Goal: Transaction & Acquisition: Purchase product/service

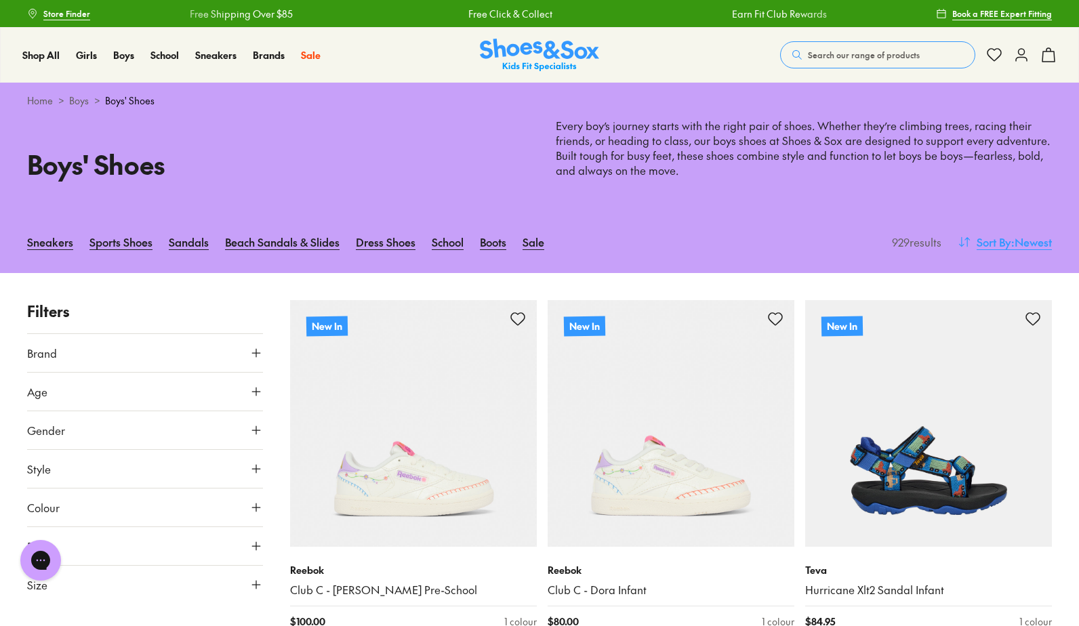
click at [1027, 247] on span ": Newest" at bounding box center [1032, 242] width 41 height 16
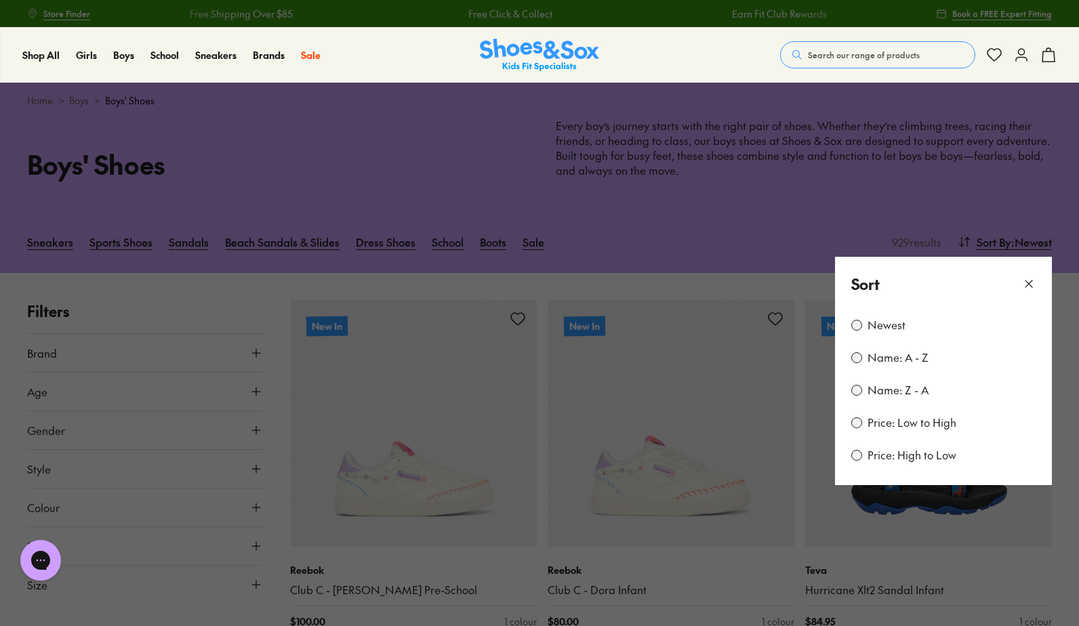
click at [884, 422] on label "Price: Low to High" at bounding box center [912, 423] width 89 height 15
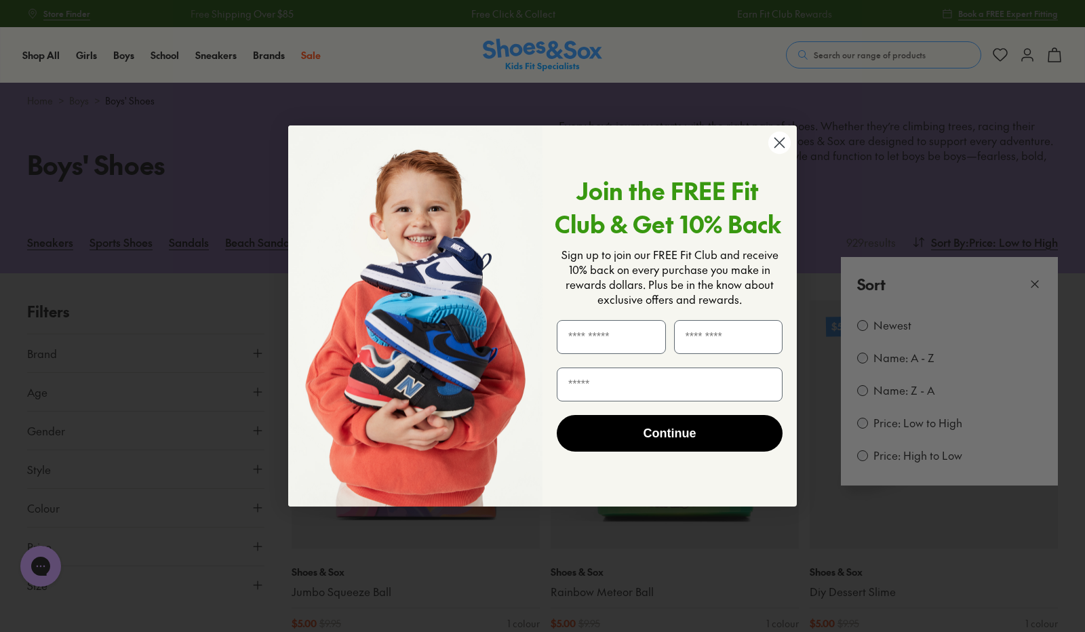
click at [777, 144] on circle "Close dialog" at bounding box center [779, 143] width 22 height 22
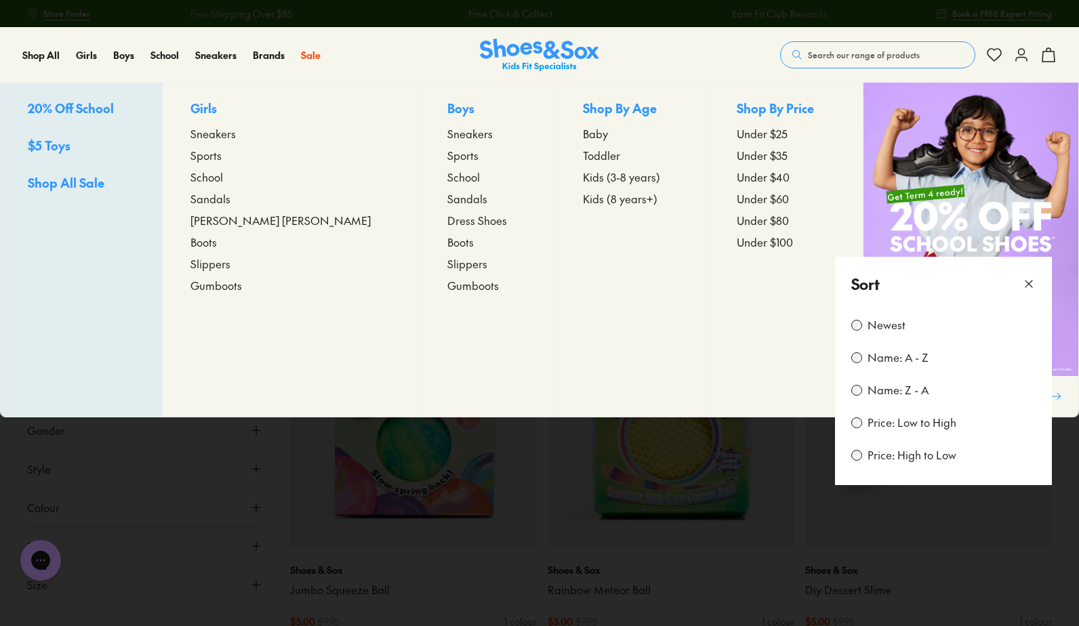
click at [738, 246] on span "Under $100" at bounding box center [765, 242] width 56 height 16
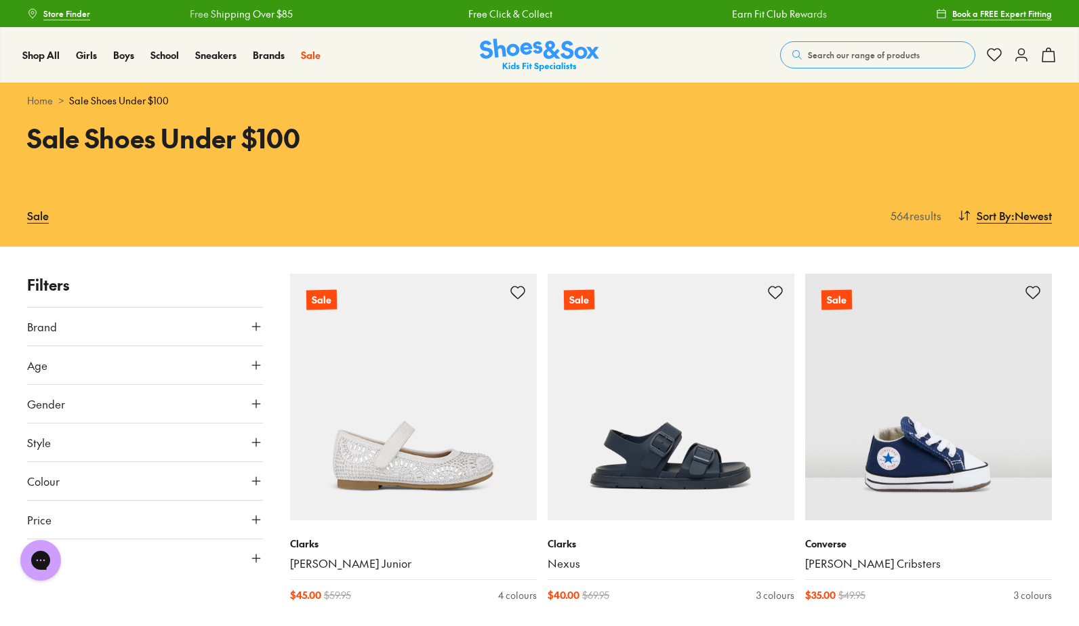
click at [245, 439] on button "Style" at bounding box center [145, 443] width 236 height 38
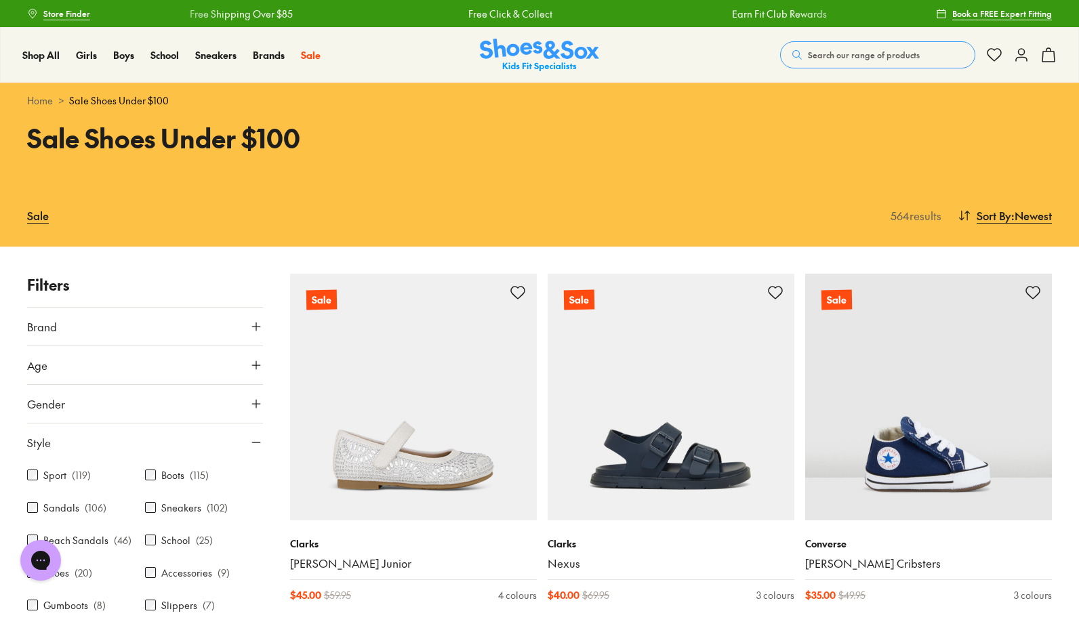
click at [250, 330] on icon at bounding box center [256, 327] width 14 height 14
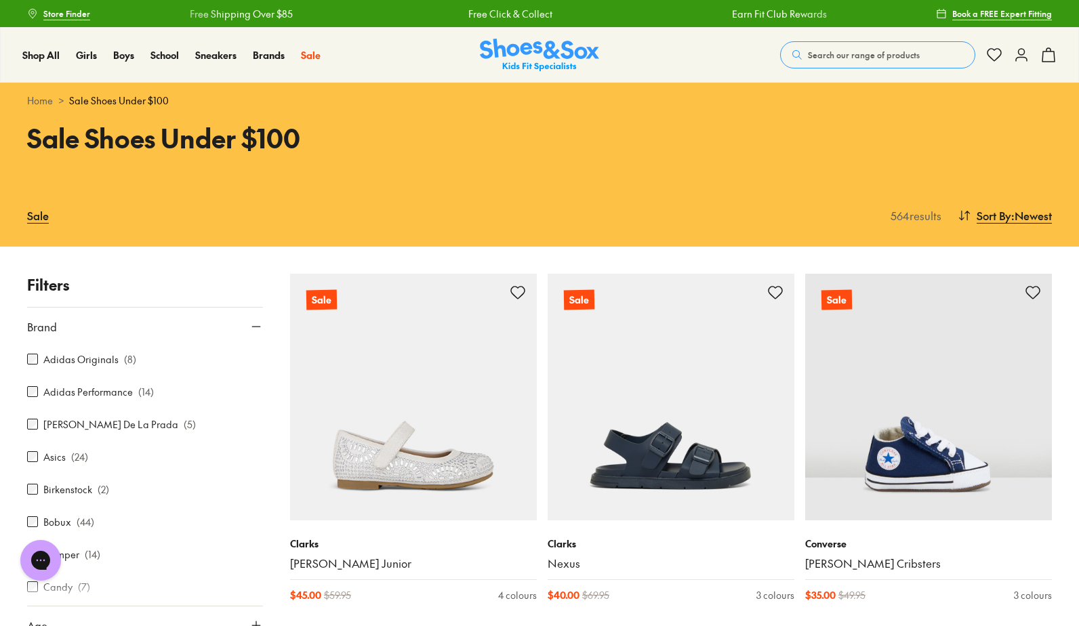
click at [64, 459] on label "Asics" at bounding box center [54, 457] width 22 height 14
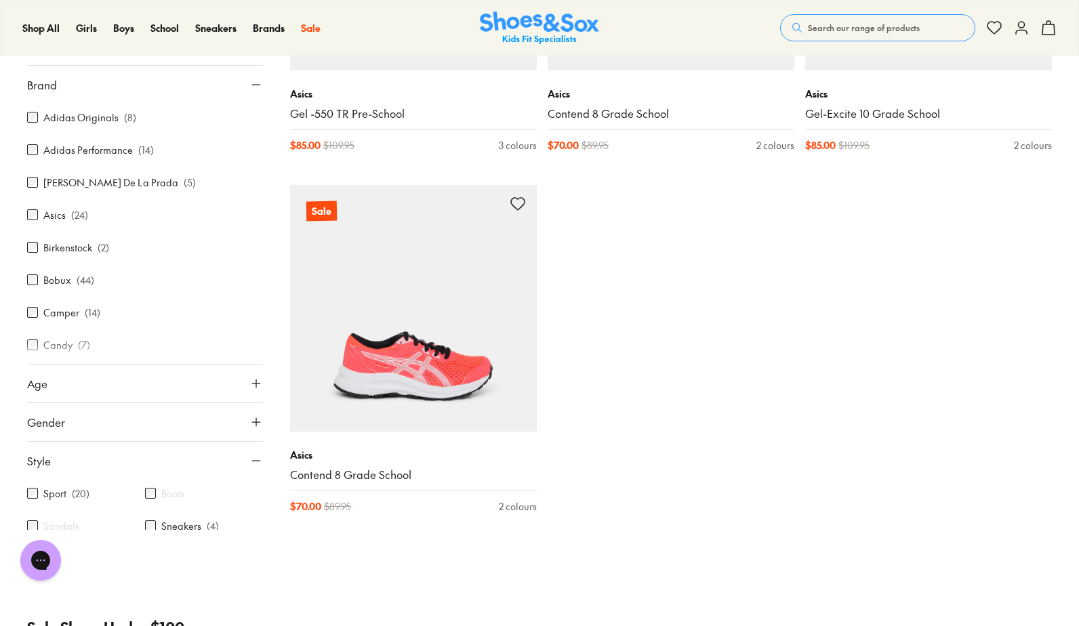
scroll to position [2982, 0]
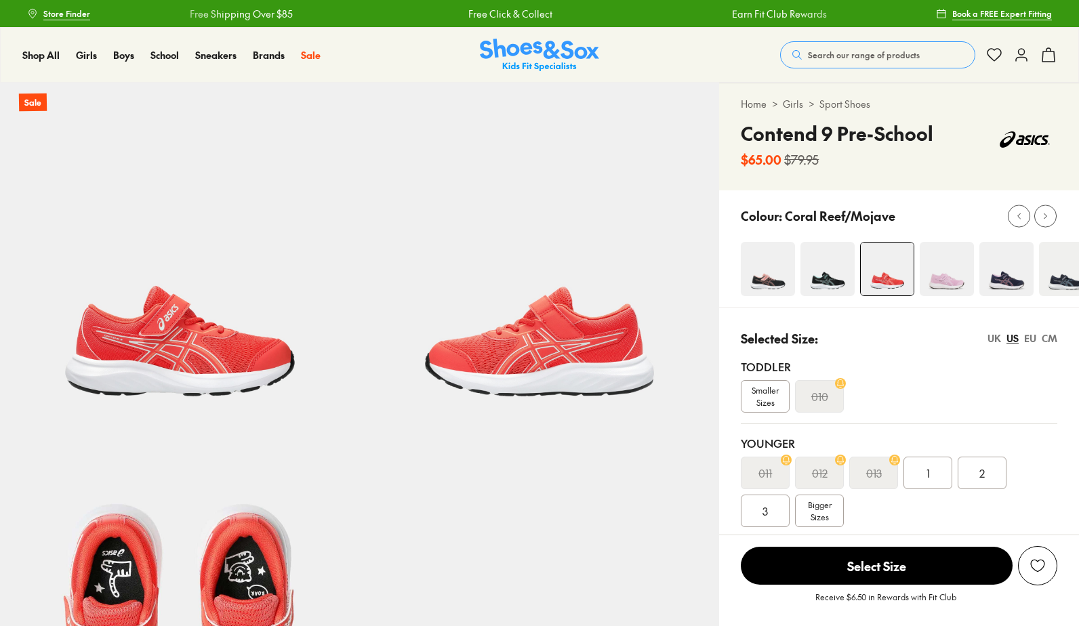
select select "*"
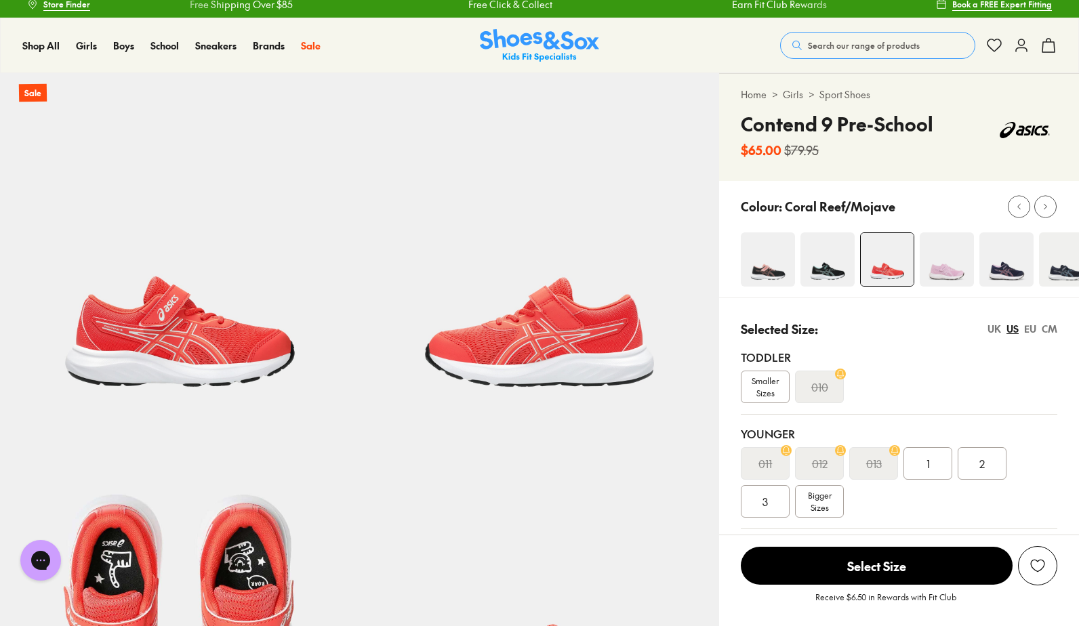
scroll to position [56, 0]
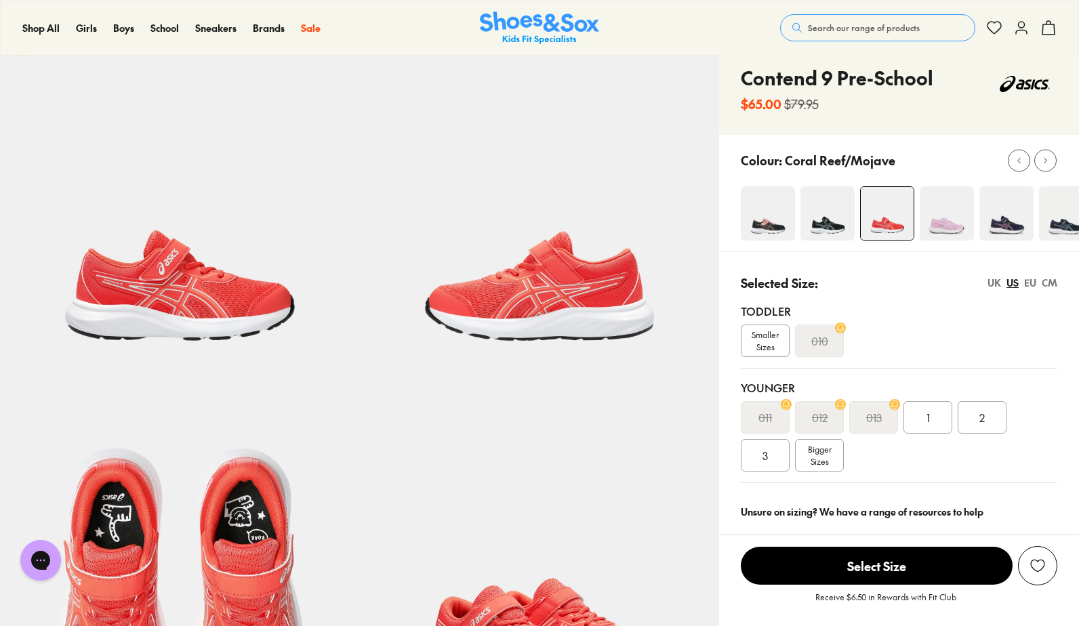
click at [815, 450] on span "Bigger Sizes" at bounding box center [820, 455] width 24 height 24
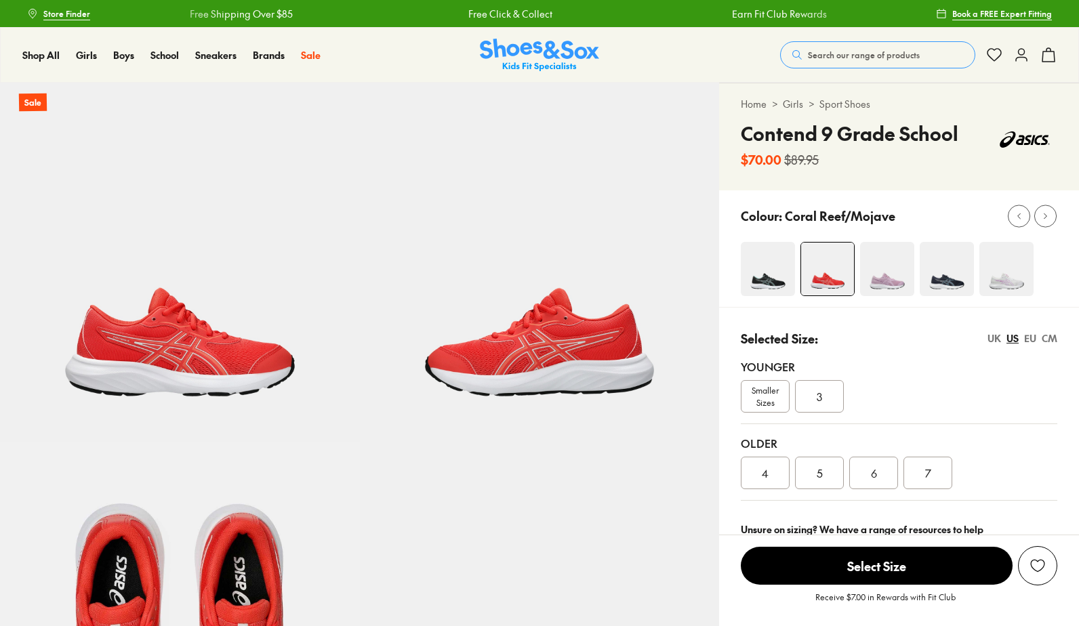
click at [770, 468] on div "4" at bounding box center [765, 473] width 49 height 33
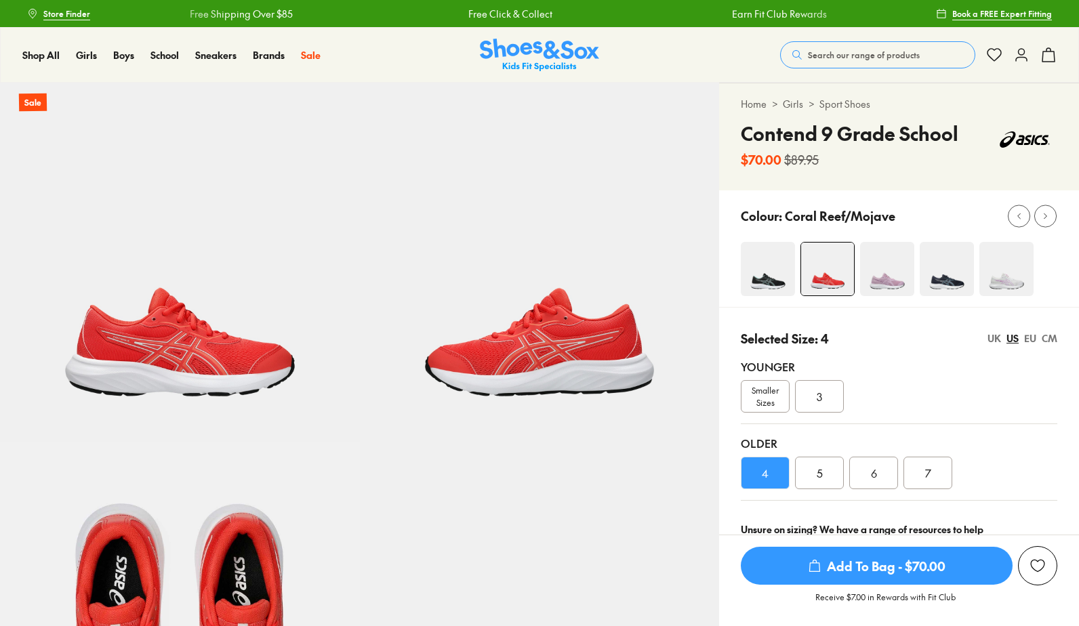
select select "*"
click at [881, 51] on span "Search our range of products" at bounding box center [864, 55] width 112 height 12
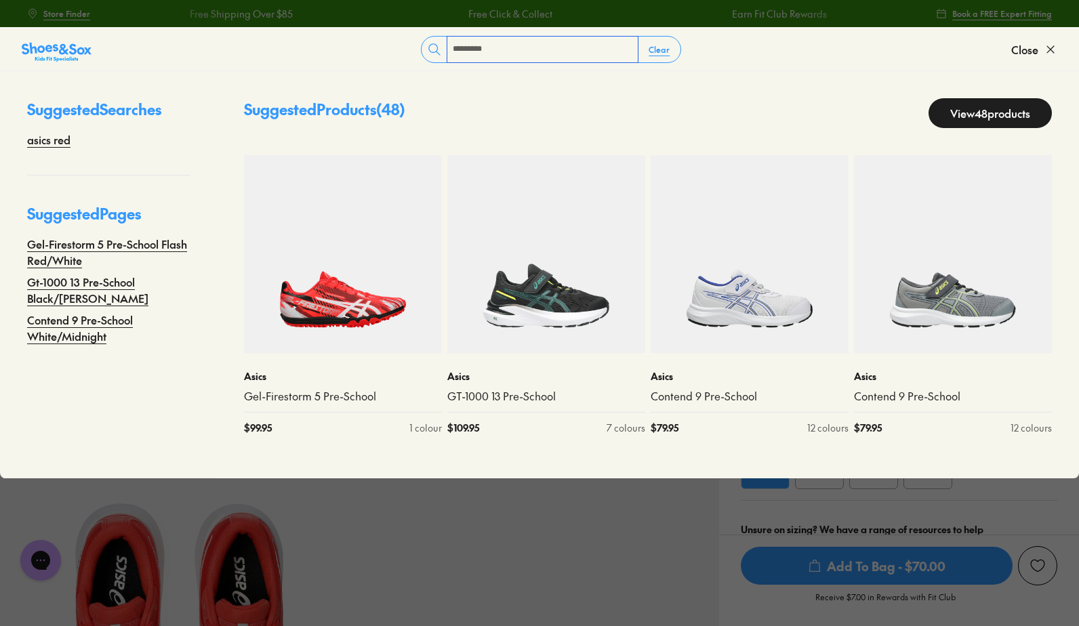
type input "*********"
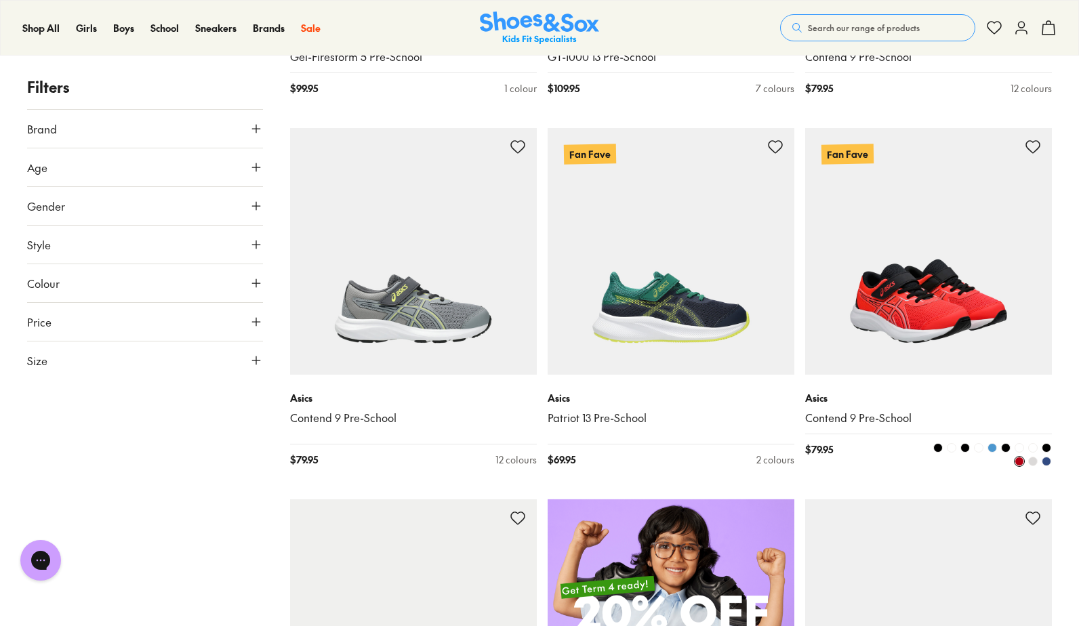
click at [895, 283] on img at bounding box center [928, 251] width 247 height 247
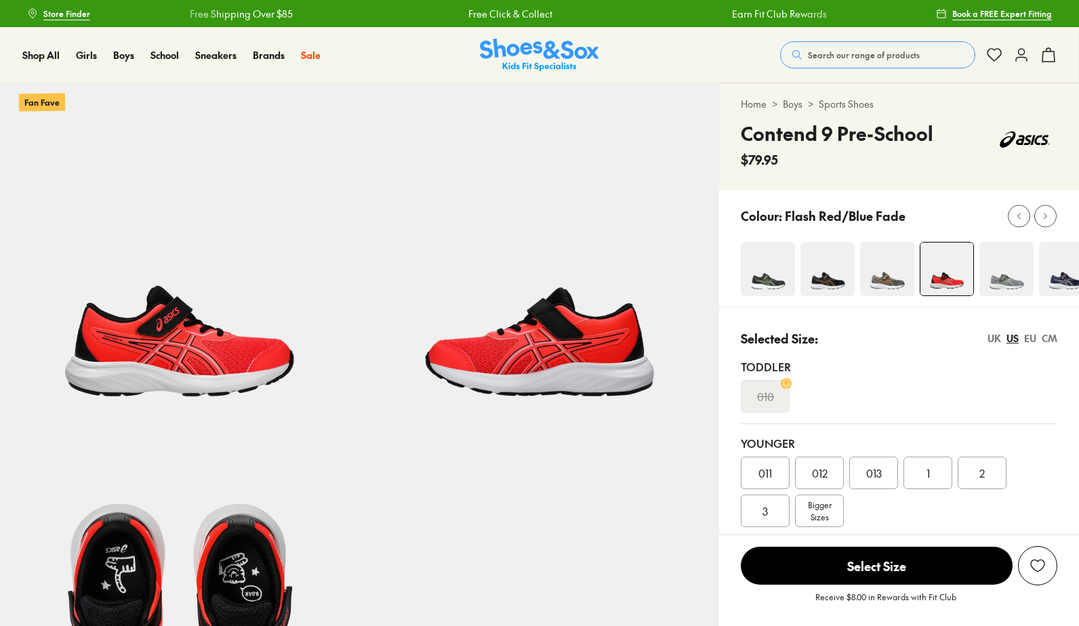
click at [818, 490] on div "012" at bounding box center [819, 473] width 49 height 33
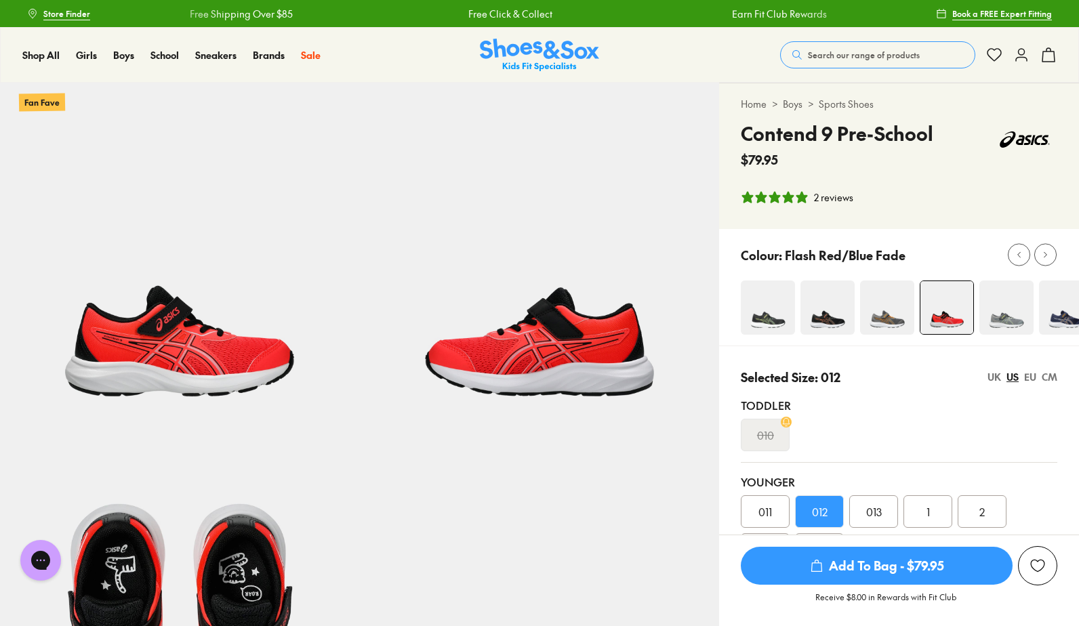
select select "*"
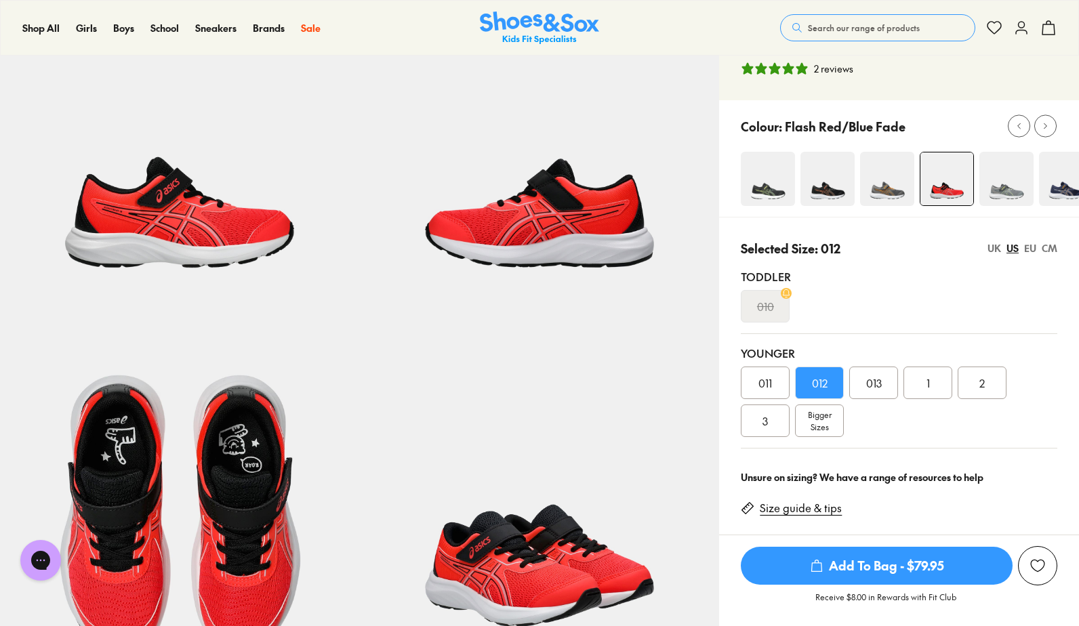
scroll to position [130, 0]
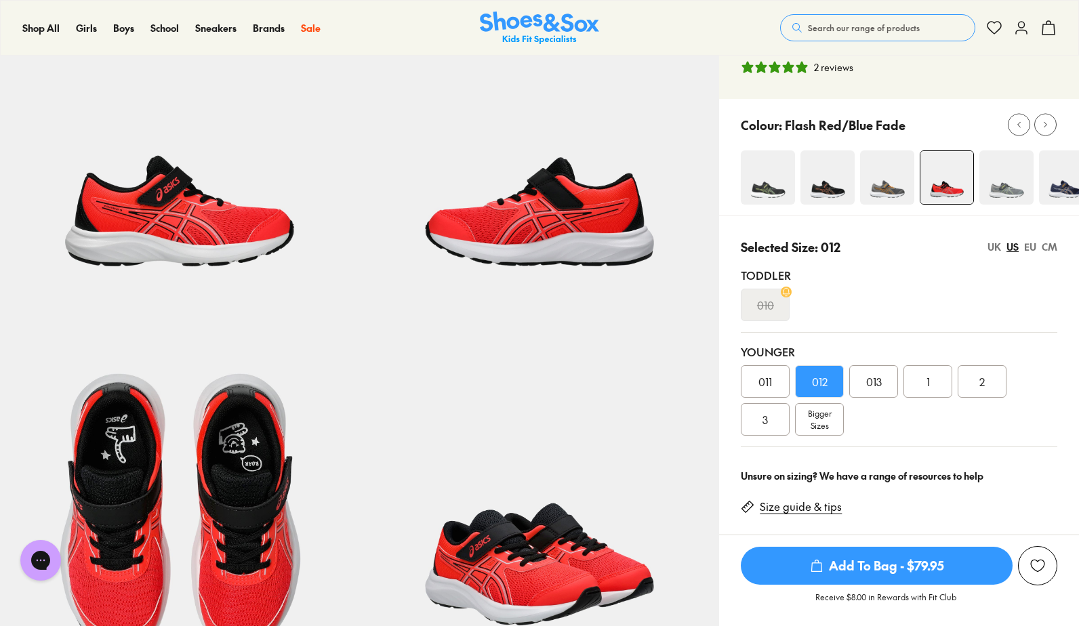
click at [835, 422] on div "Bigger Sizes" at bounding box center [819, 419] width 49 height 33
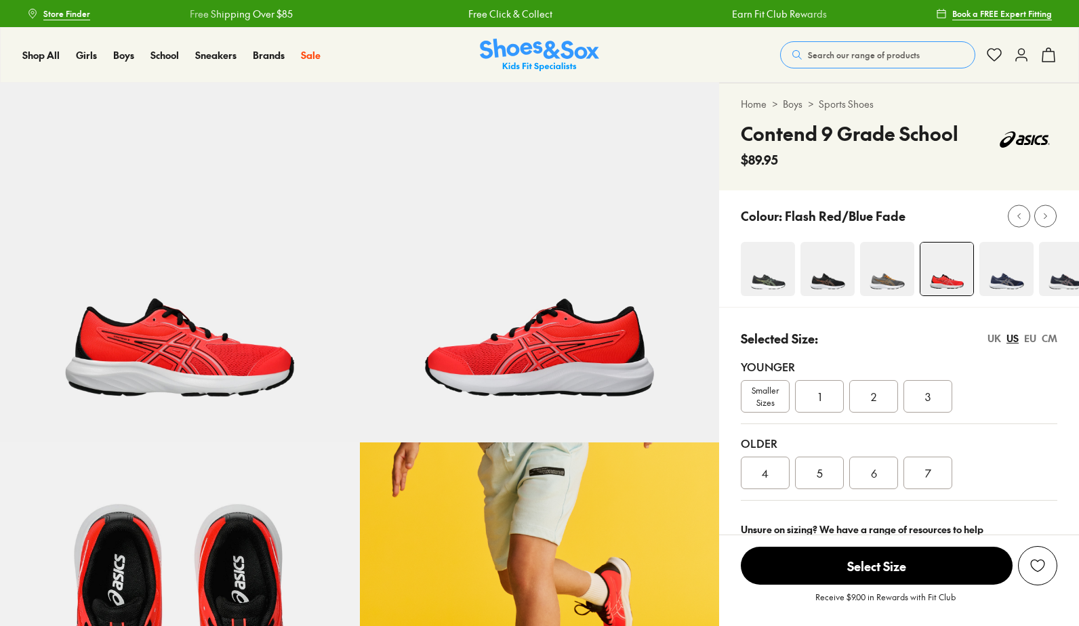
click at [753, 481] on div "4" at bounding box center [765, 473] width 49 height 33
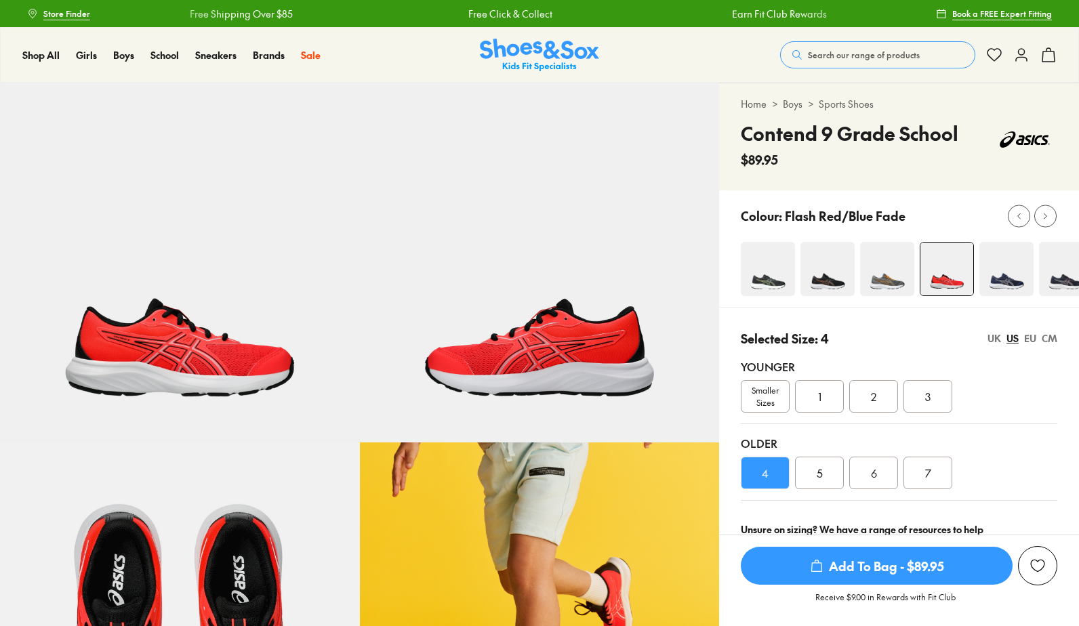
select select "*"
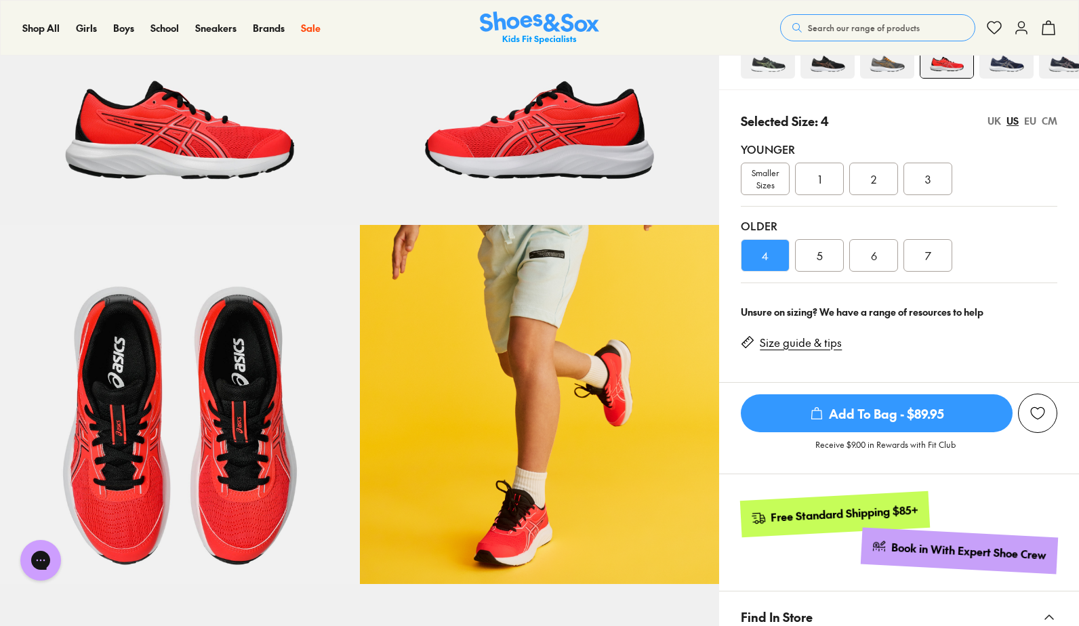
scroll to position [223, 0]
